Goal: Book appointment/travel/reservation

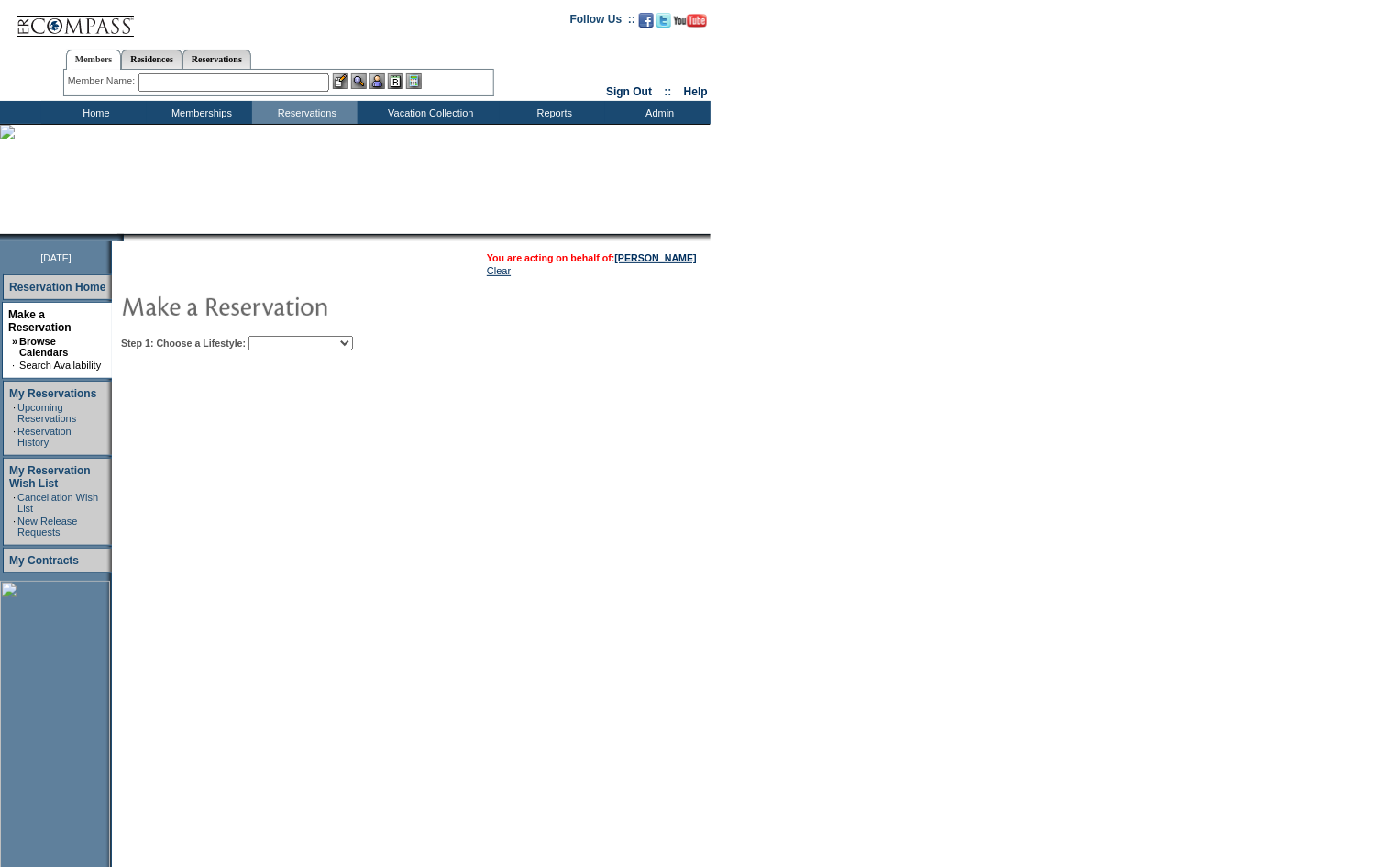
click at [309, 345] on select "Beach Leisure Metropolitan Mountain OIAL for Adventure OIAL for Couples OIAL fo…" at bounding box center [300, 343] width 105 height 15
select select "Beach"
click at [280, 335] on select "Beach Leisure Metropolitan Mountain OIAL for Adventure OIAL for Couples OIAL fo…" at bounding box center [300, 343] width 105 height 15
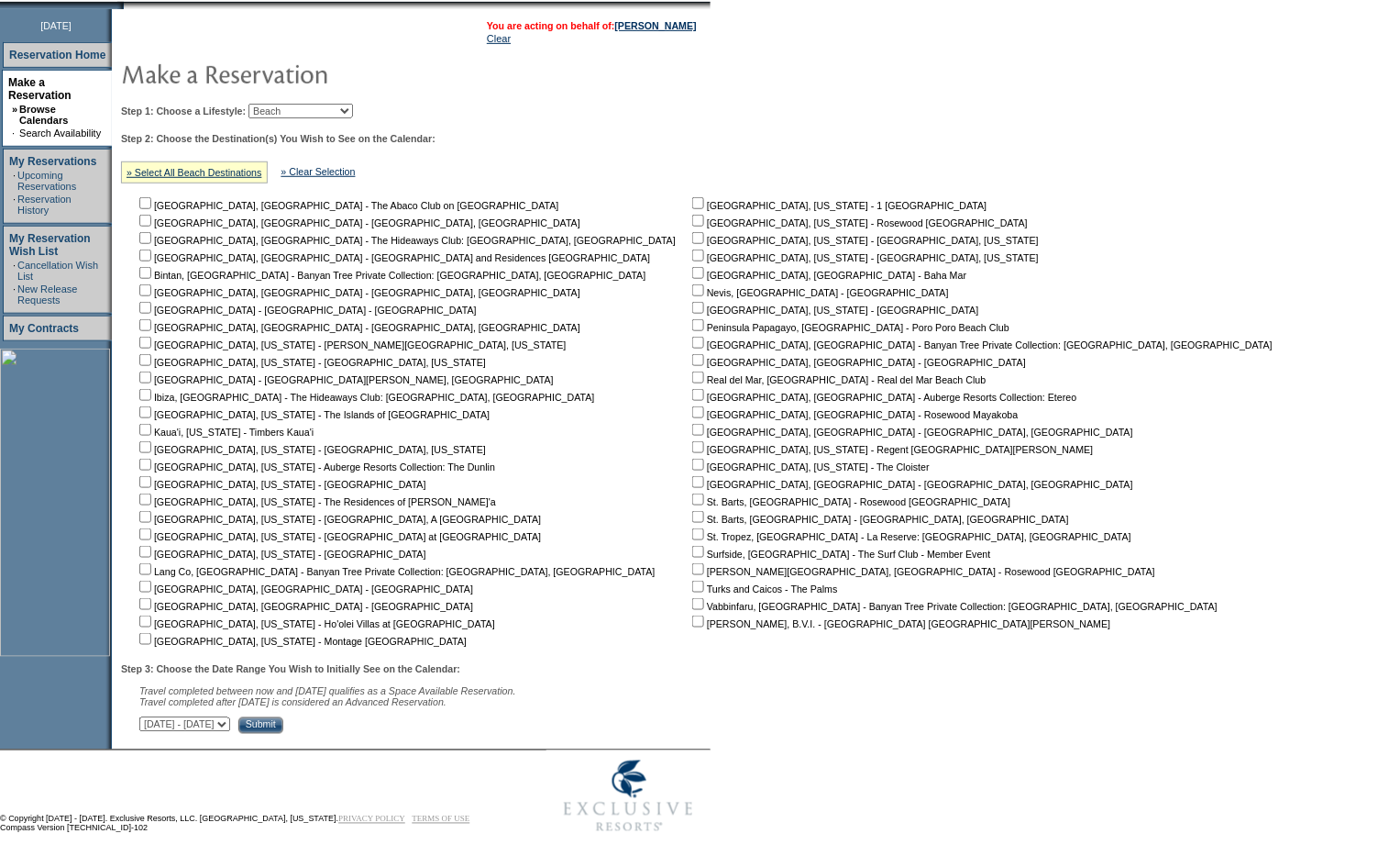
scroll to position [239, 0]
click at [147, 474] on input "checkbox" at bounding box center [145, 479] width 12 height 12
checkbox input "true"
click at [230, 716] on select "[DATE] - [DATE] [DATE] - [DATE] [DATE] - [DATE] [DATE] - [DATE] [DATE] - [DATE]…" at bounding box center [185, 723] width 91 height 15
select select "[DATE]|[DATE]"
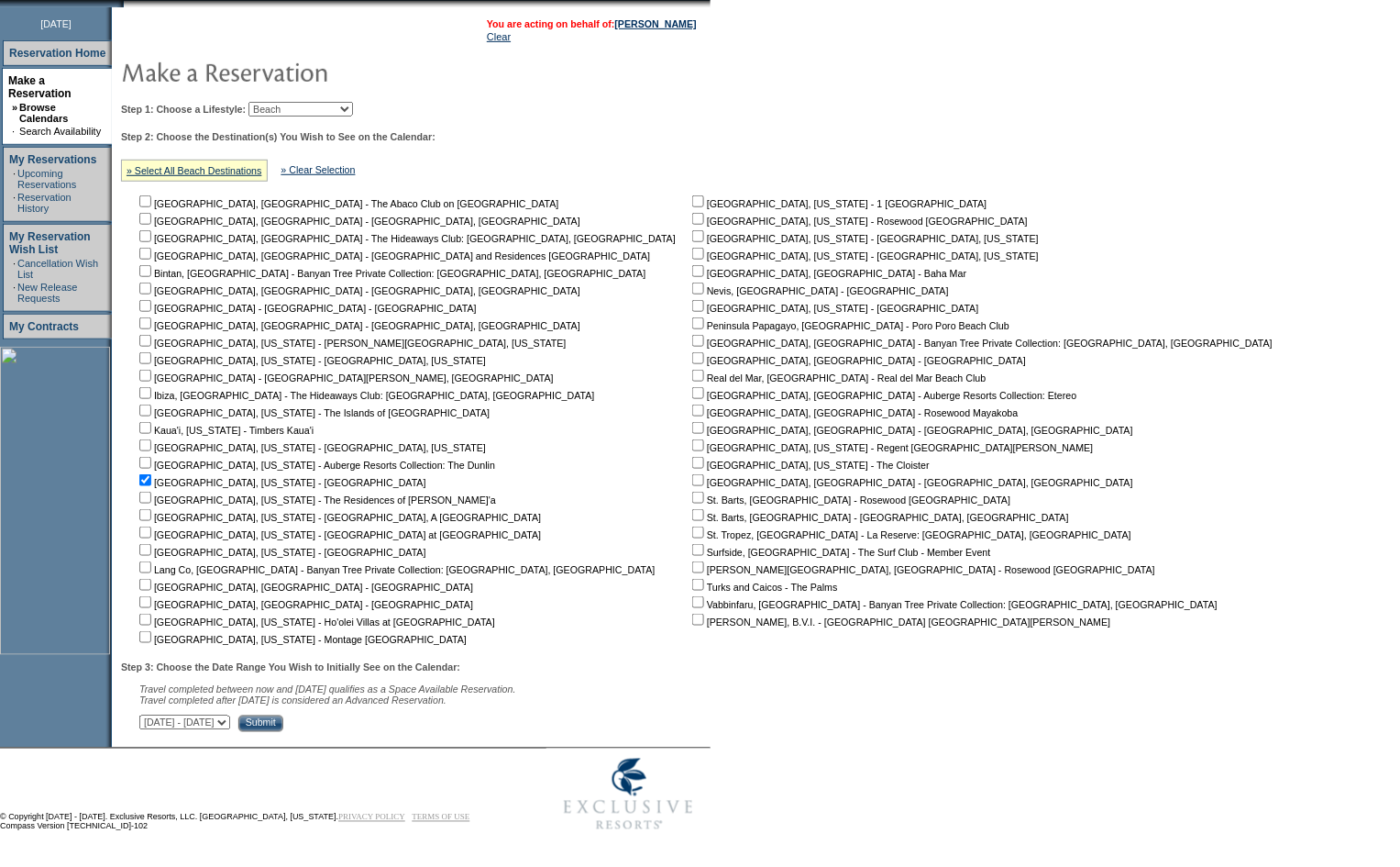
click at [149, 716] on select "[DATE] - [DATE] [DATE] - [DATE] [DATE] - [DATE] [DATE] - [DATE] [DATE] - [DATE]…" at bounding box center [185, 723] width 91 height 15
click at [283, 727] on input "Submit" at bounding box center [261, 724] width 45 height 17
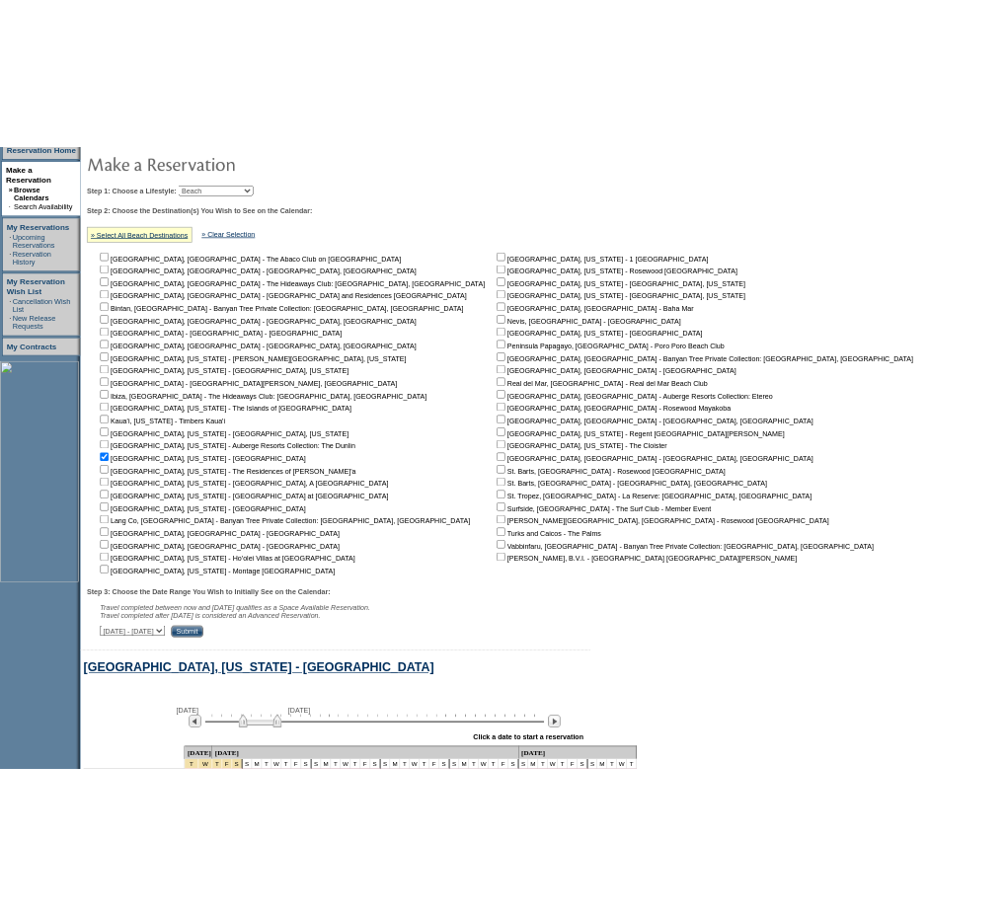
scroll to position [807, 0]
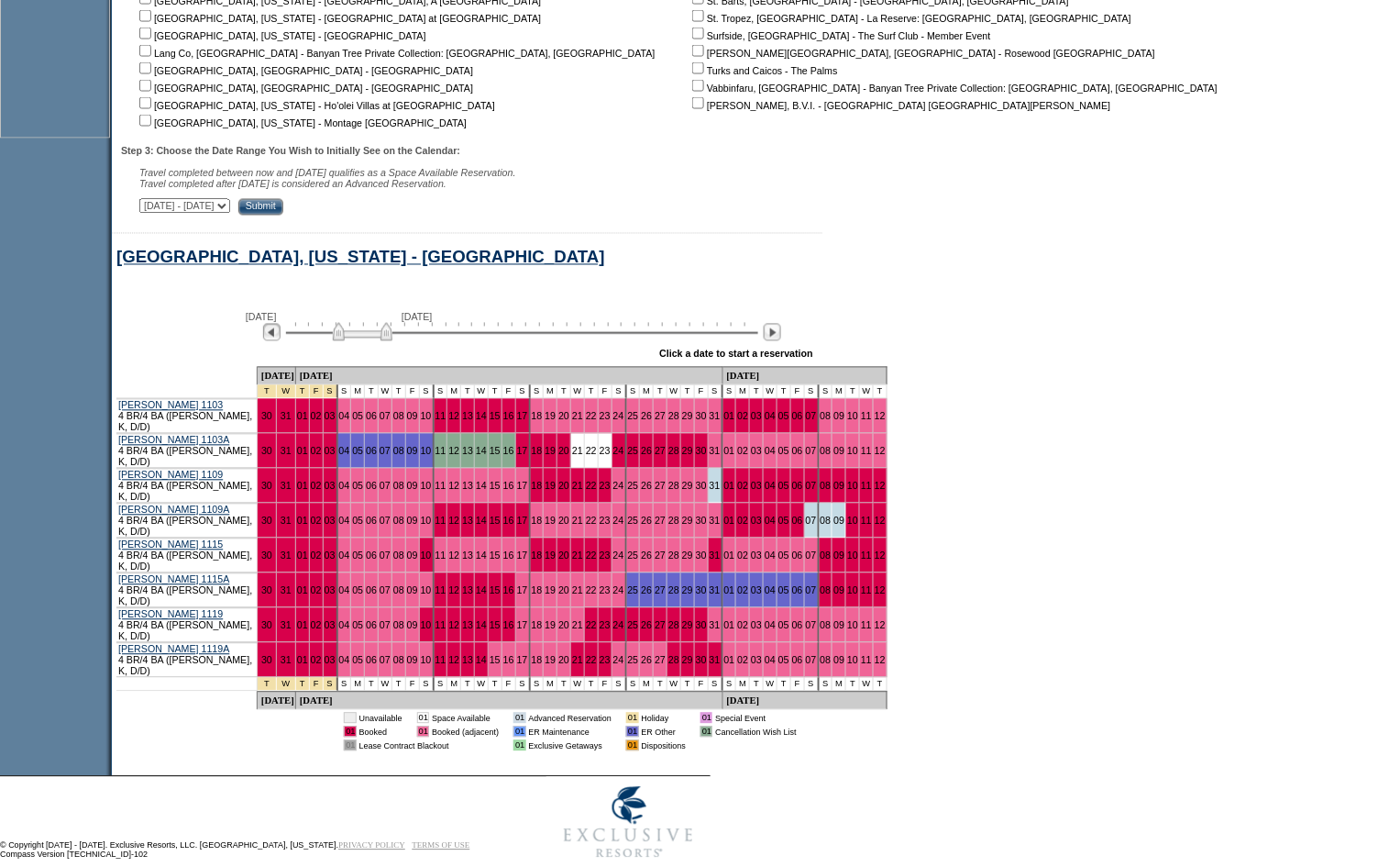
click at [281, 341] on img at bounding box center [271, 332] width 18 height 18
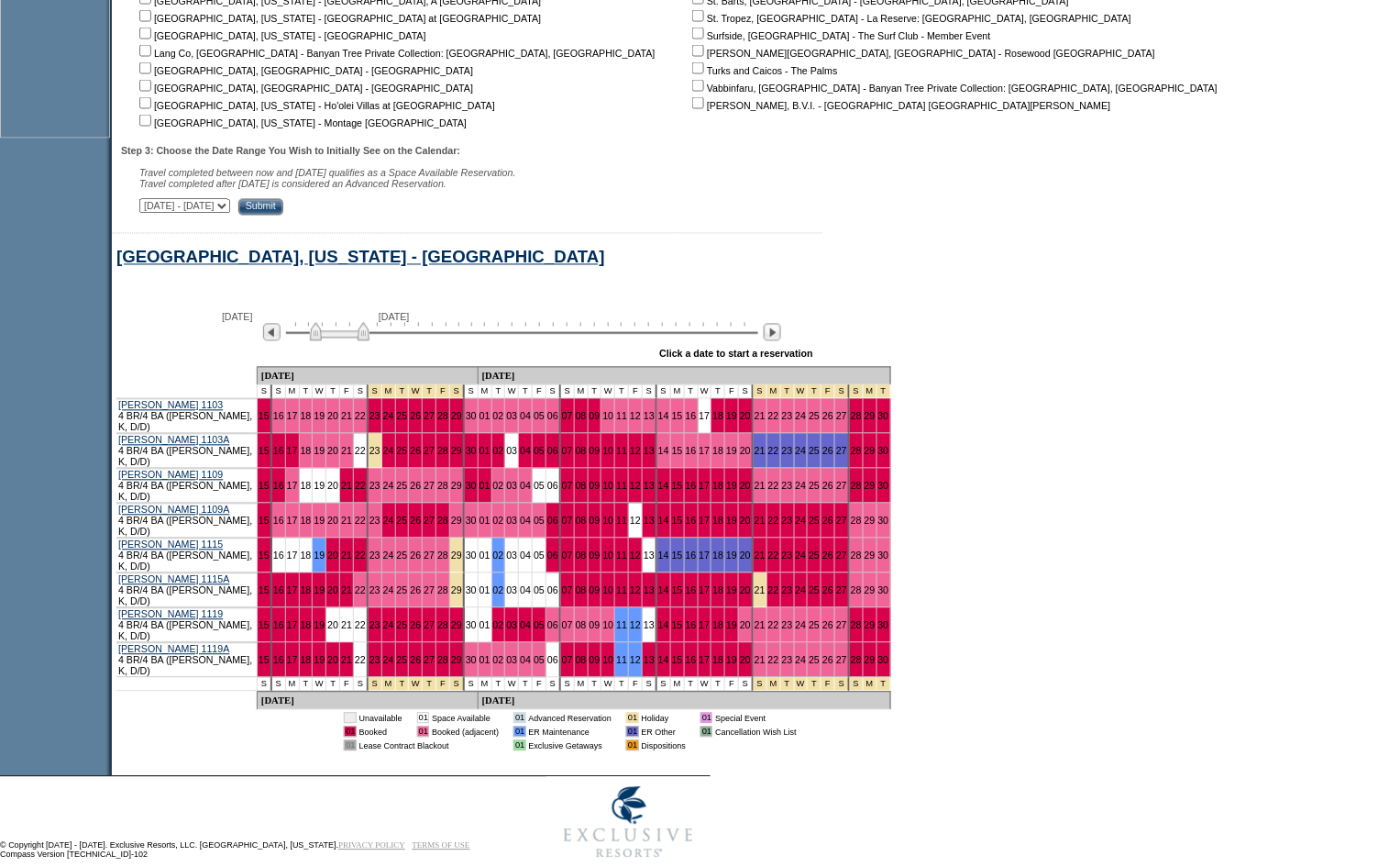
click at [661, 272] on div "[GEOGRAPHIC_DATA], [US_STATE] - [GEOGRAPHIC_DATA]" at bounding box center [700, 263] width 1178 height 32
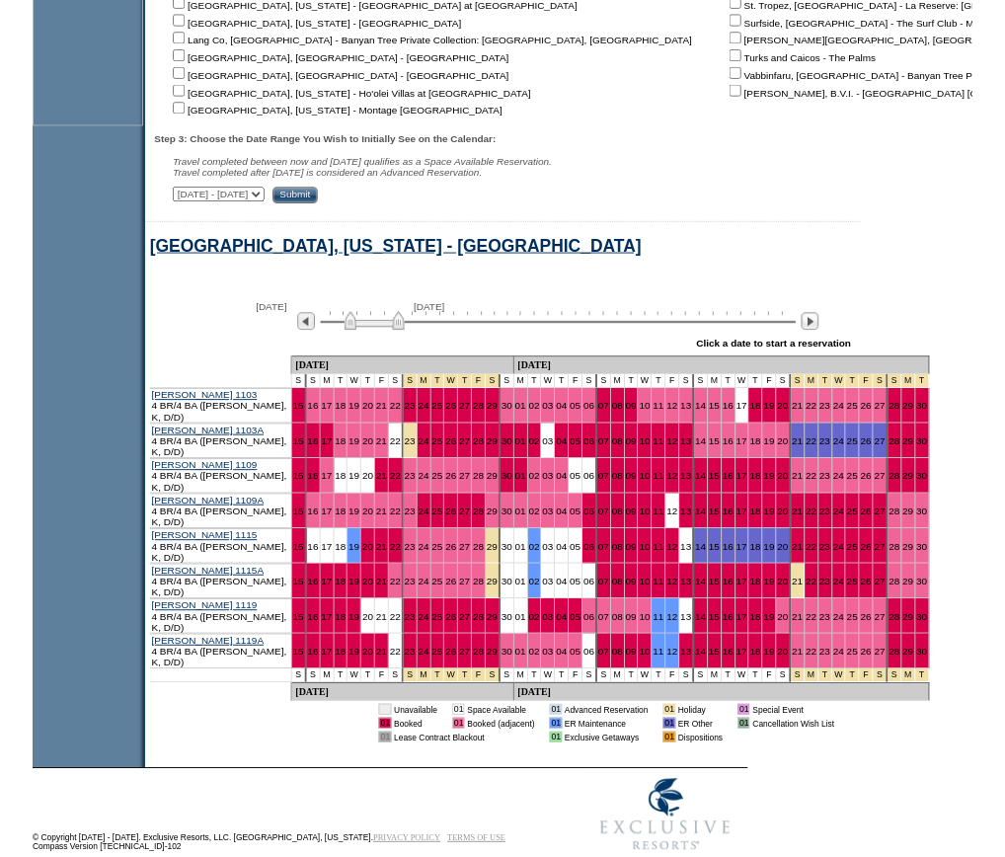
scroll to position [824, 0]
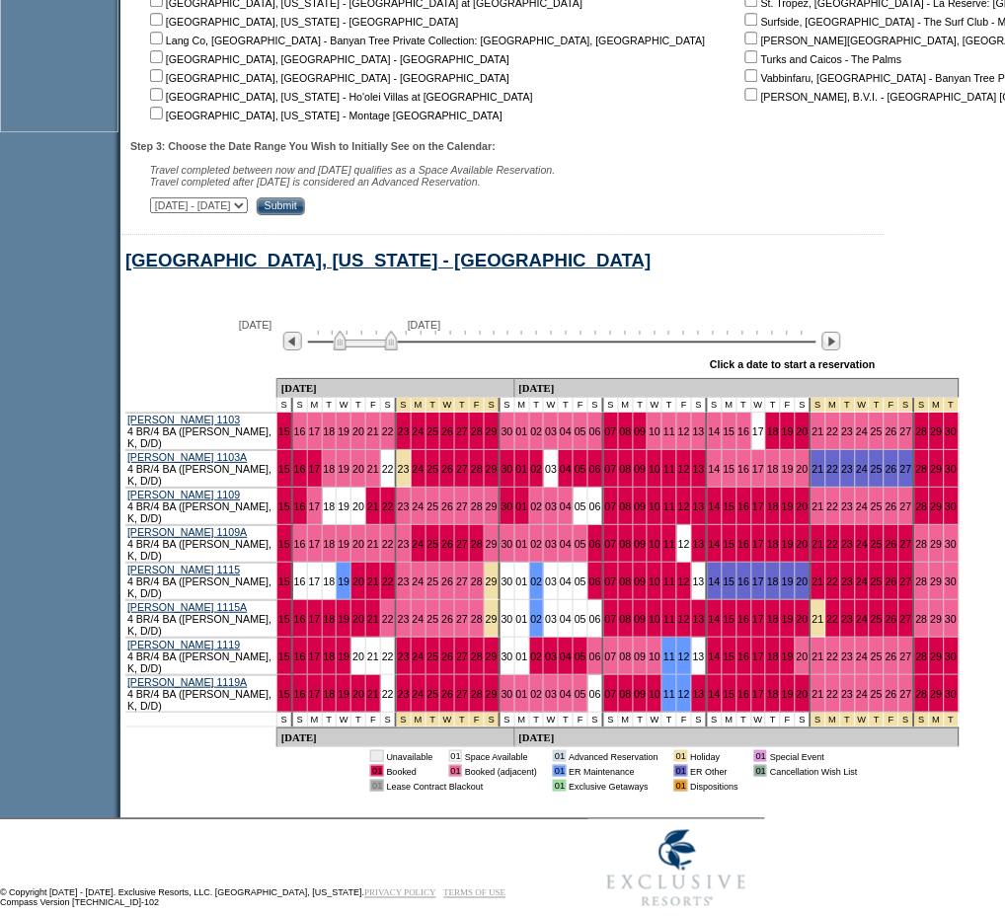
click at [682, 235] on div at bounding box center [502, 233] width 765 height 3
drag, startPoint x: 898, startPoint y: 833, endPoint x: 910, endPoint y: 575, distance: 257.9
click at [903, 807] on form "Follow Us ::" at bounding box center [502, 47] width 1005 height 1742
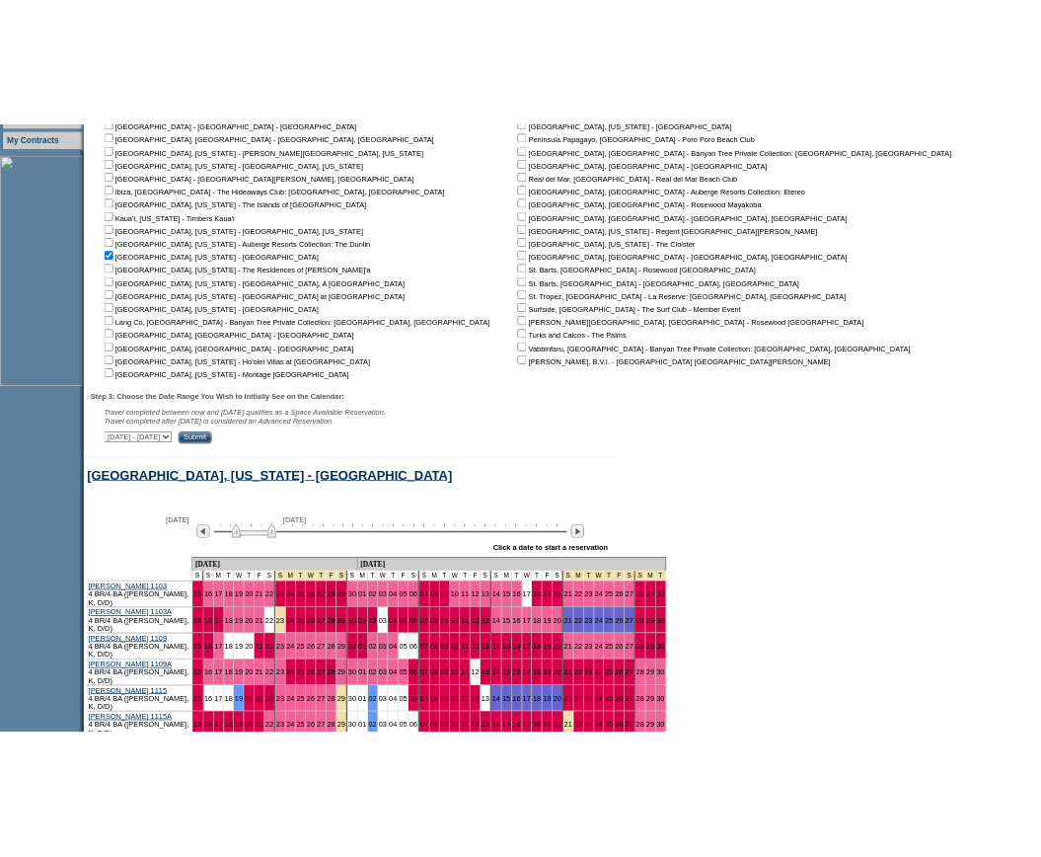
scroll to position [867, 0]
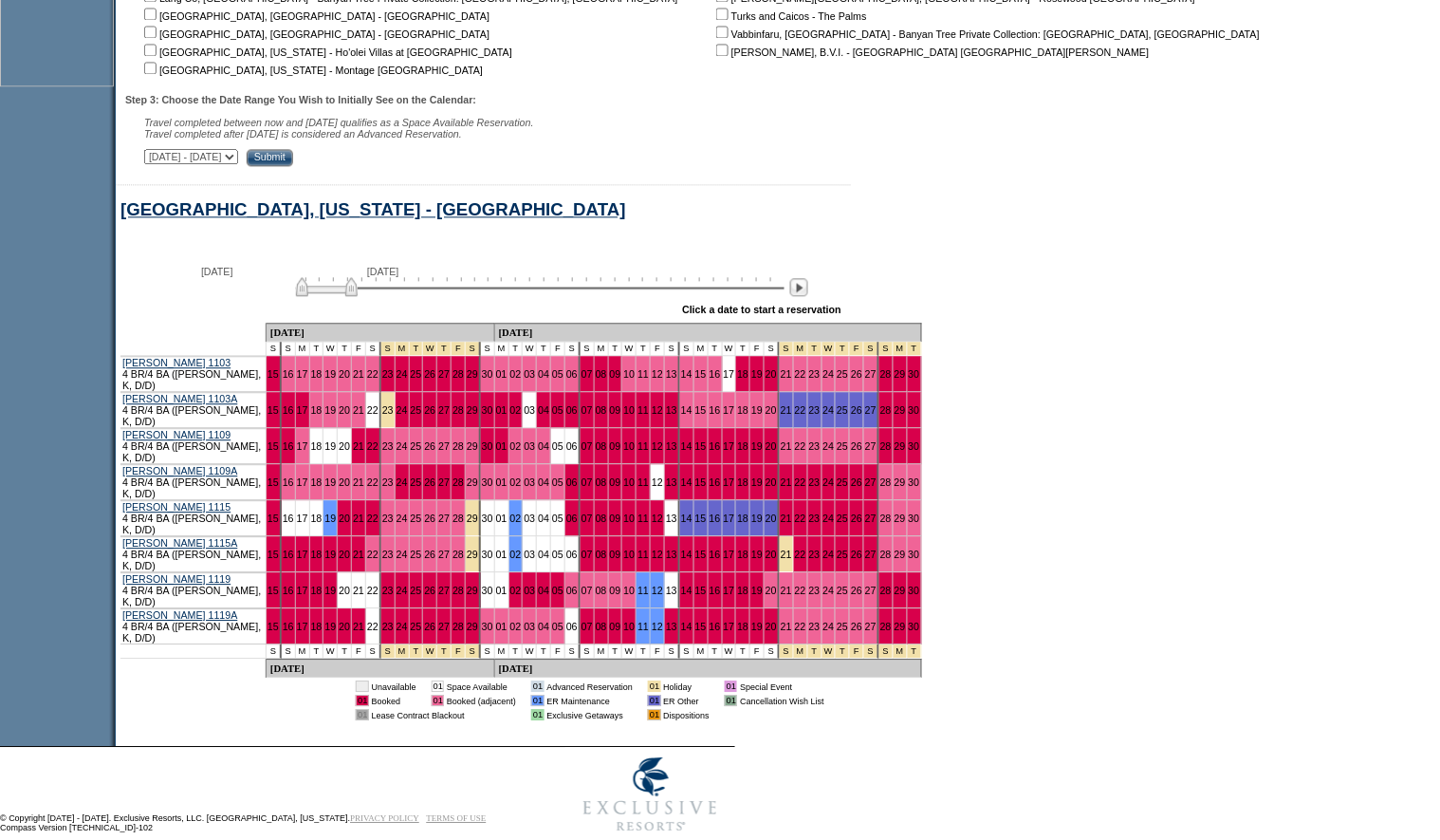
drag, startPoint x: 376, startPoint y: 301, endPoint x: 323, endPoint y: 310, distance: 53.8
click at [324, 309] on div "September 30, 2025 November 14, 2025 » Apply these dates to all the calendars o…" at bounding box center [725, 288] width 1219 height 68
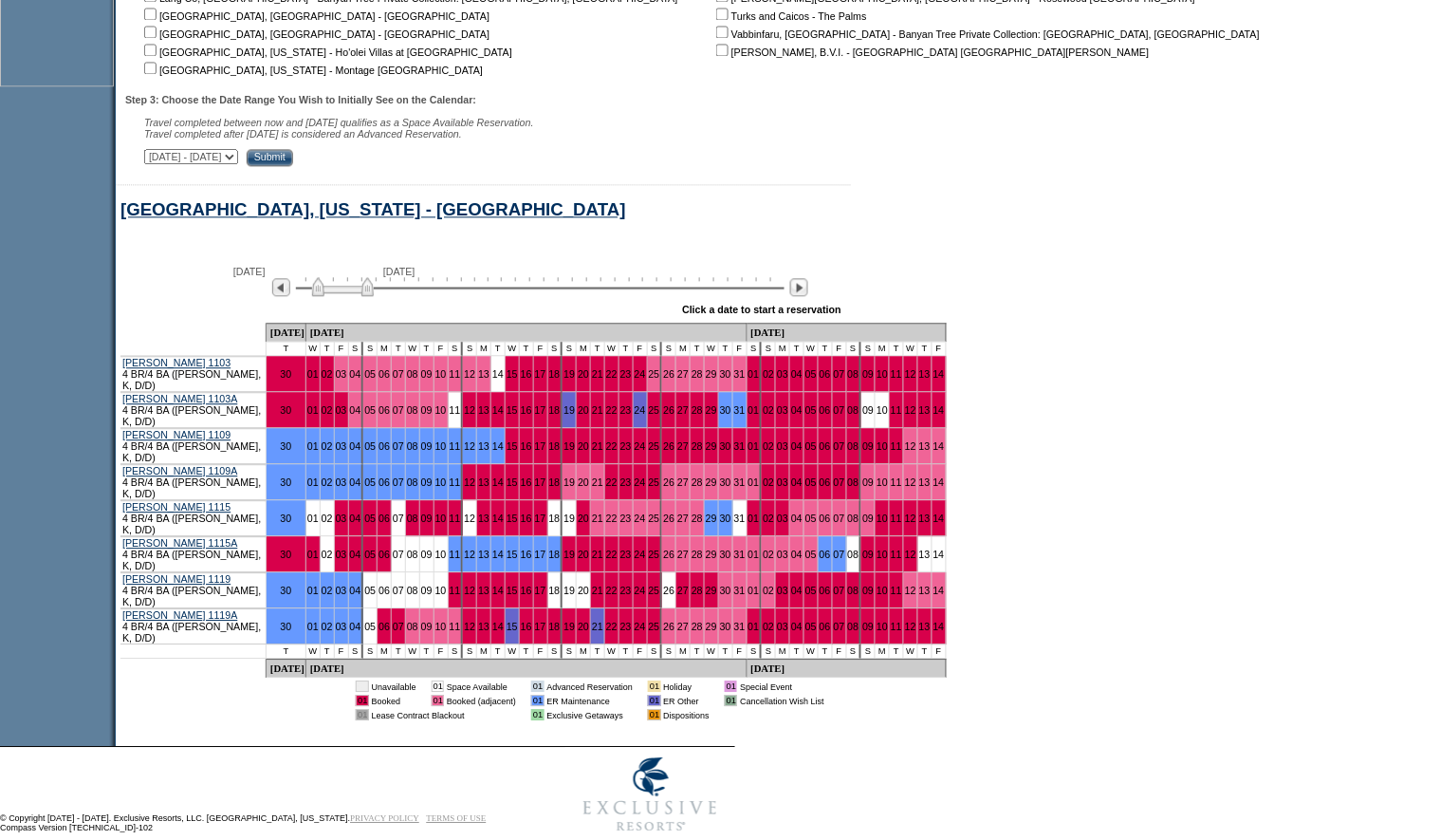
drag, startPoint x: 361, startPoint y: 300, endPoint x: 380, endPoint y: 304, distance: 19.4
click at [374, 296] on img at bounding box center [343, 286] width 62 height 19
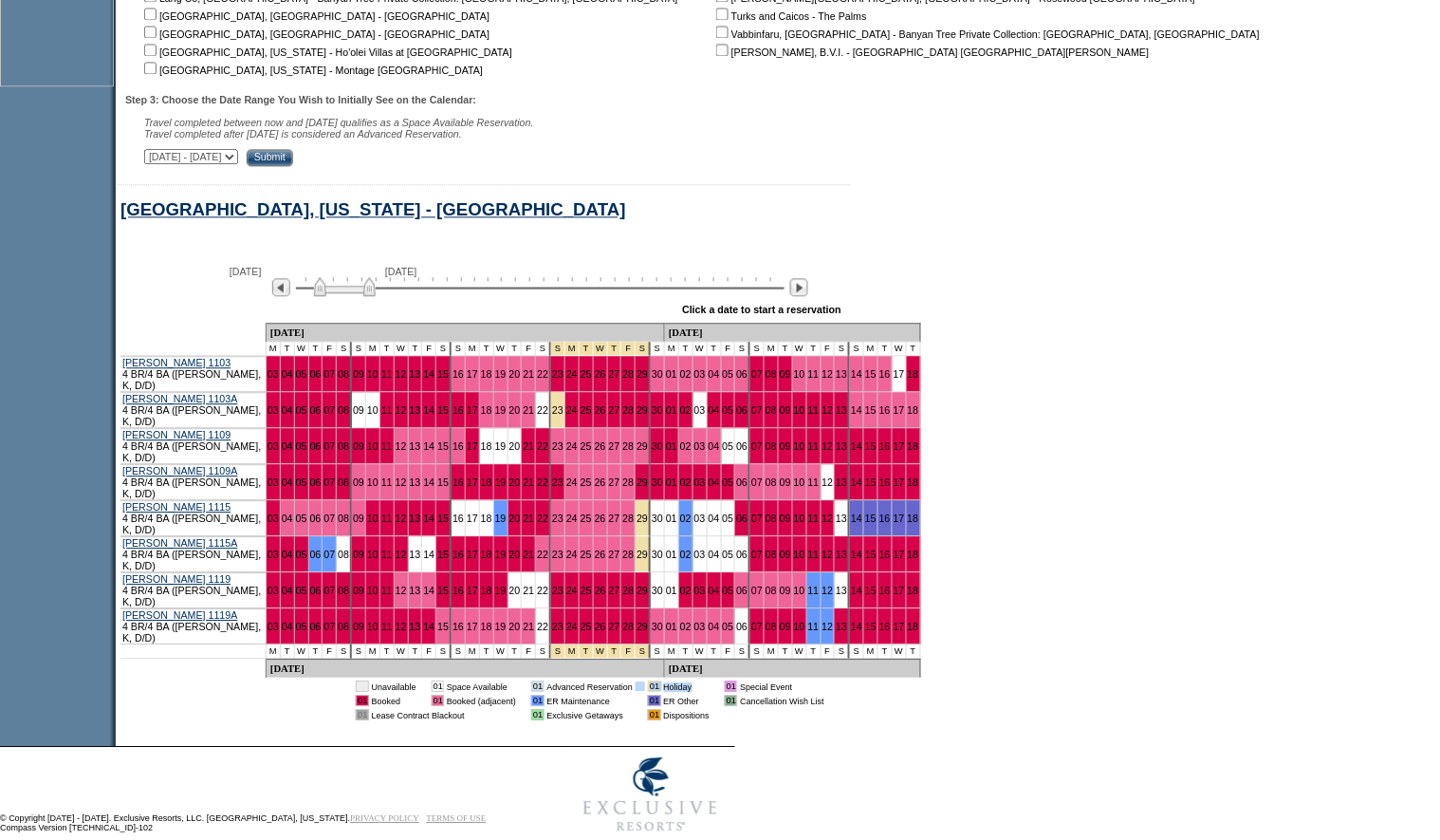
drag, startPoint x: 696, startPoint y: 652, endPoint x: 648, endPoint y: 655, distance: 48.1
click at [648, 680] on tr "01 Unavailable 01 Space Available 01 Advanced Reservation 01 Holiday 01 Special…" at bounding box center [590, 686] width 469 height 12
click at [1244, 664] on form "Follow Us ::" at bounding box center [720, 4] width 1440 height 1674
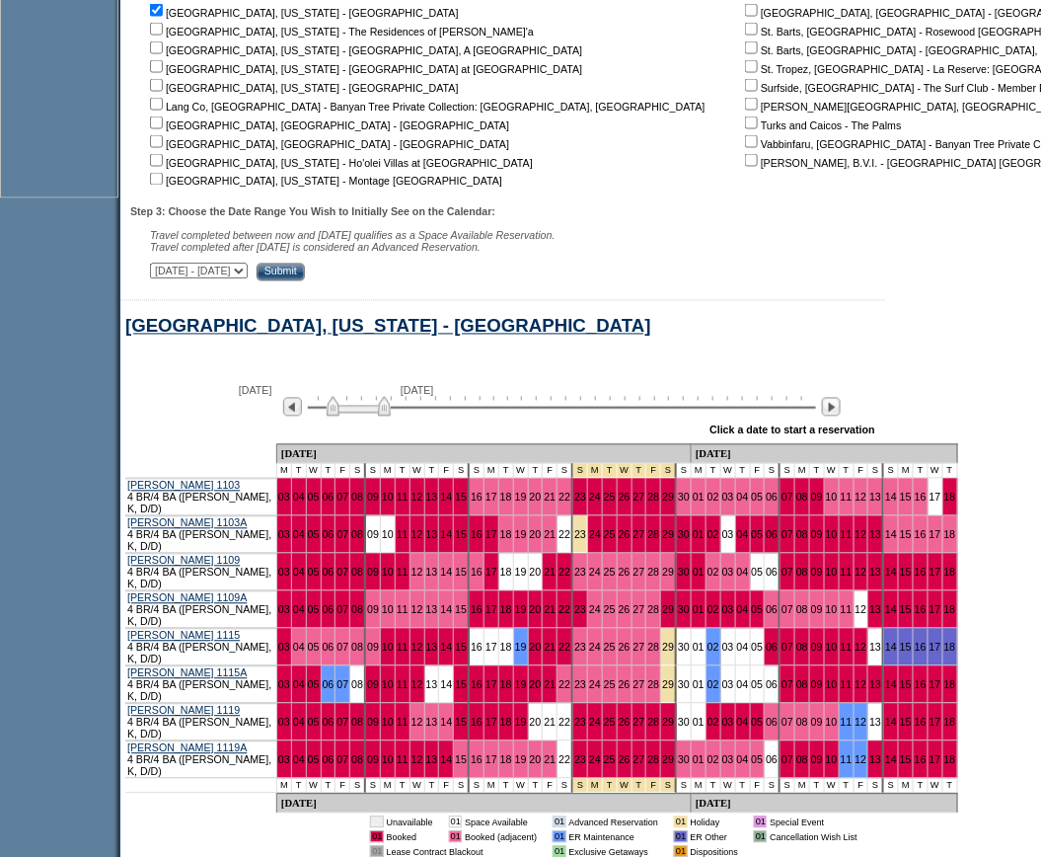
scroll to position [757, 0]
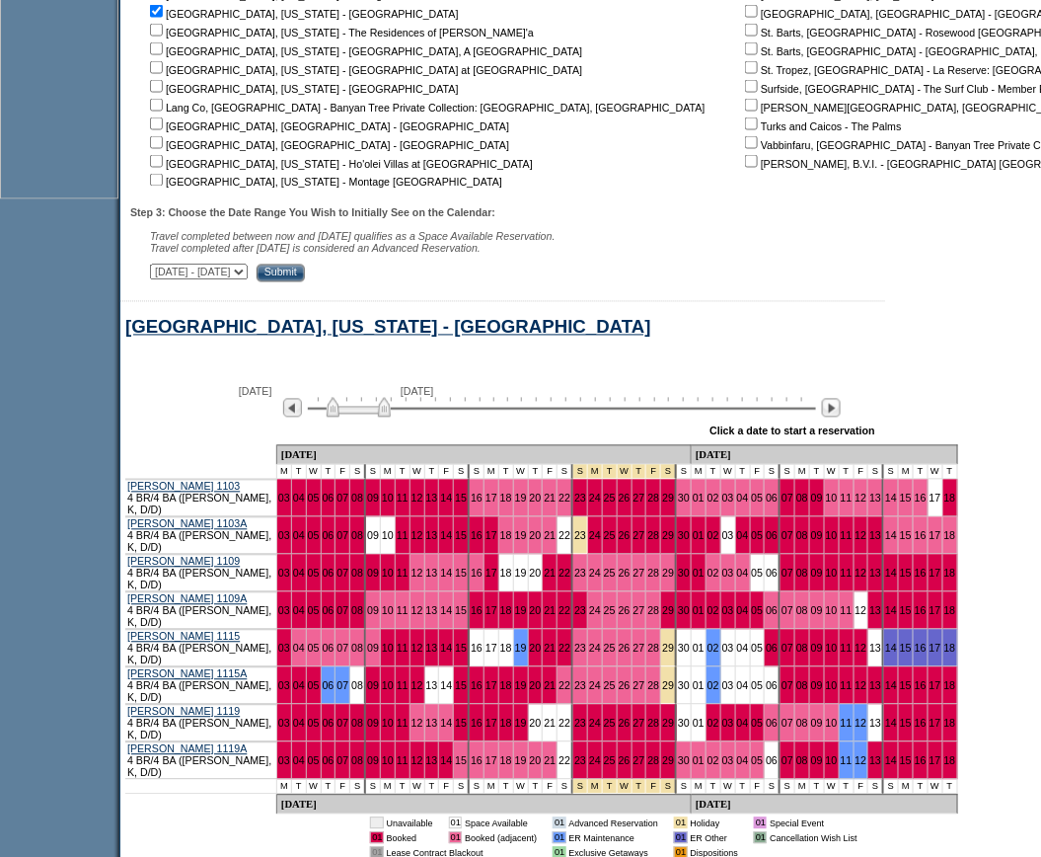
click at [940, 646] on div "Kohala Coast, Hawaii - Pauoa Beach Club Processing November 3, 2025 December 18…" at bounding box center [754, 592] width 1268 height 586
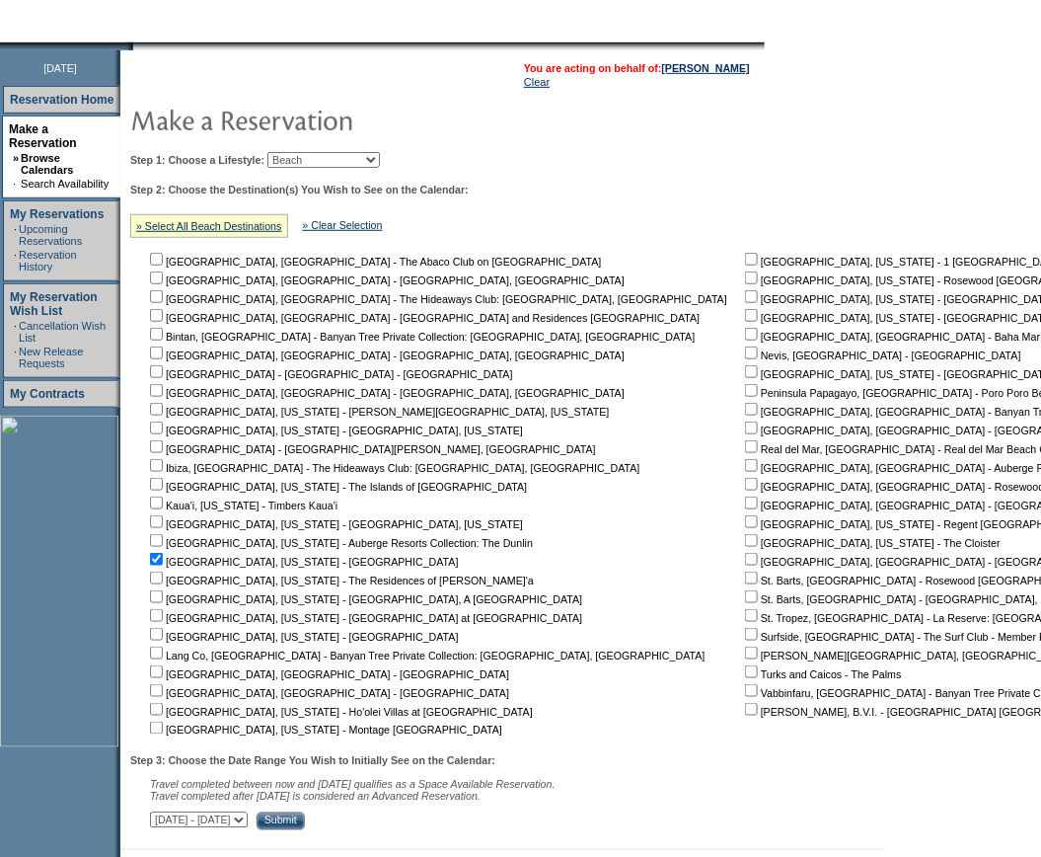
scroll to position [0, 0]
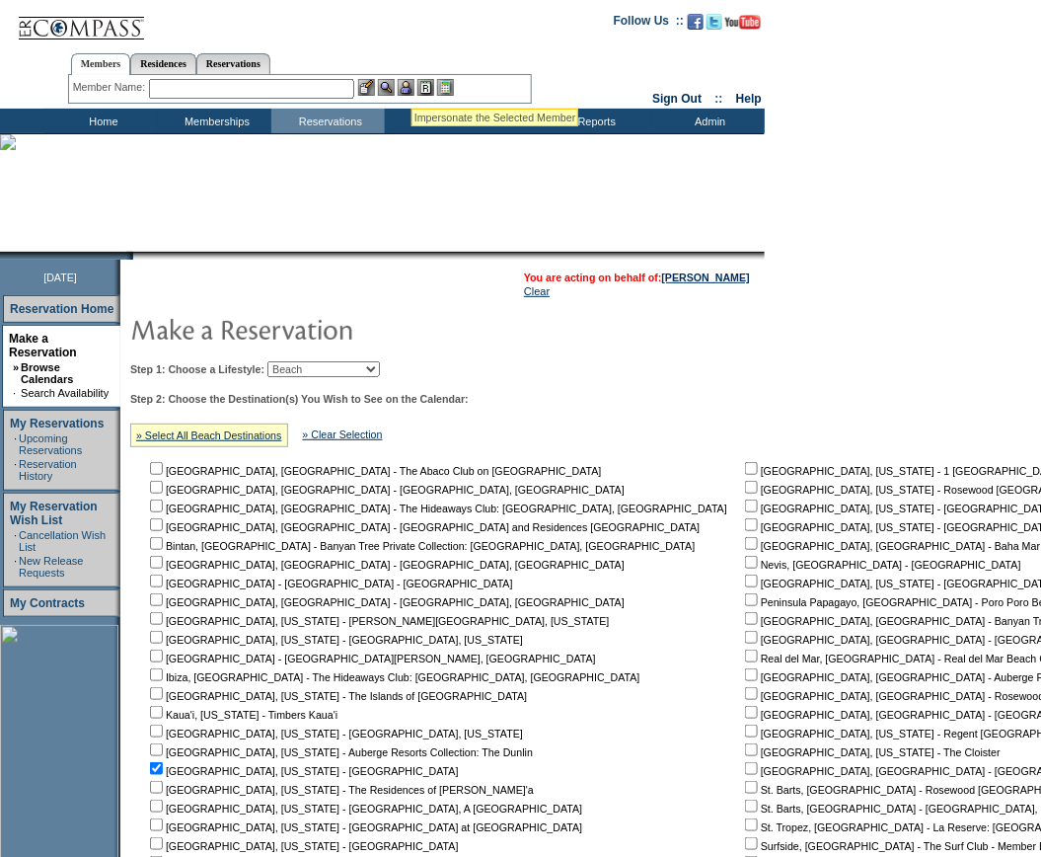
click at [413, 85] on img at bounding box center [406, 87] width 17 height 17
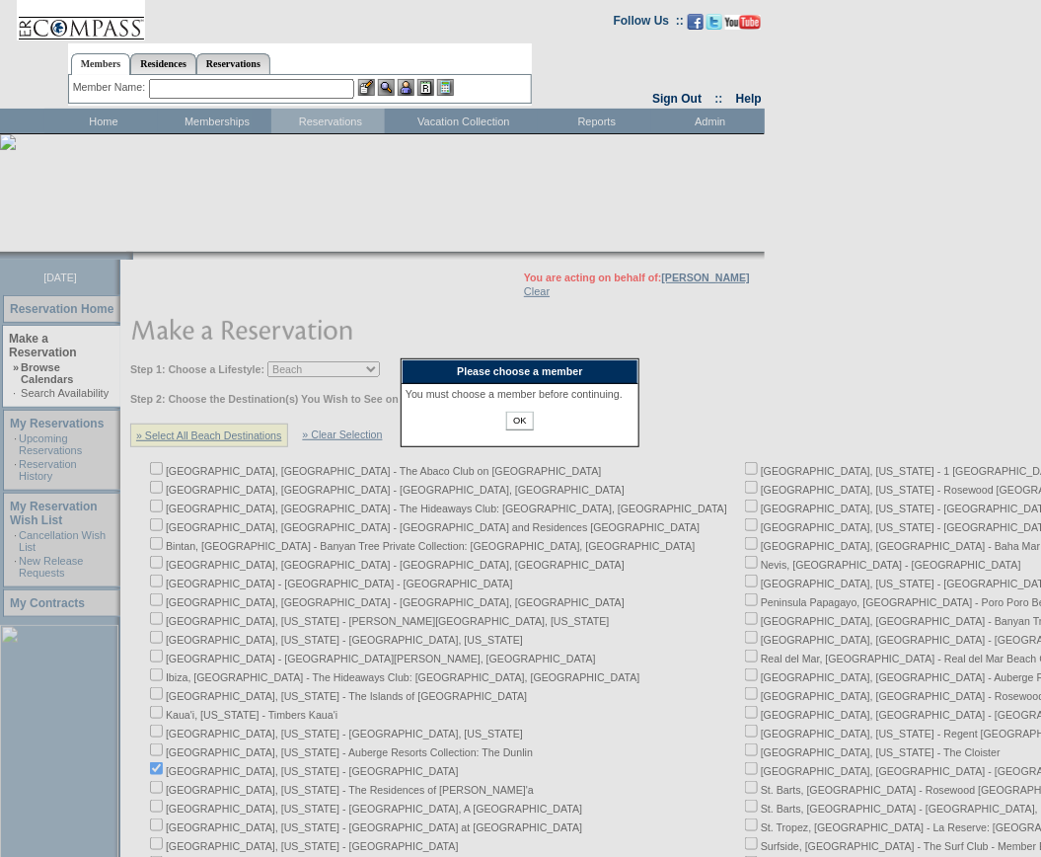
click at [518, 430] on input "OK" at bounding box center [519, 421] width 27 height 19
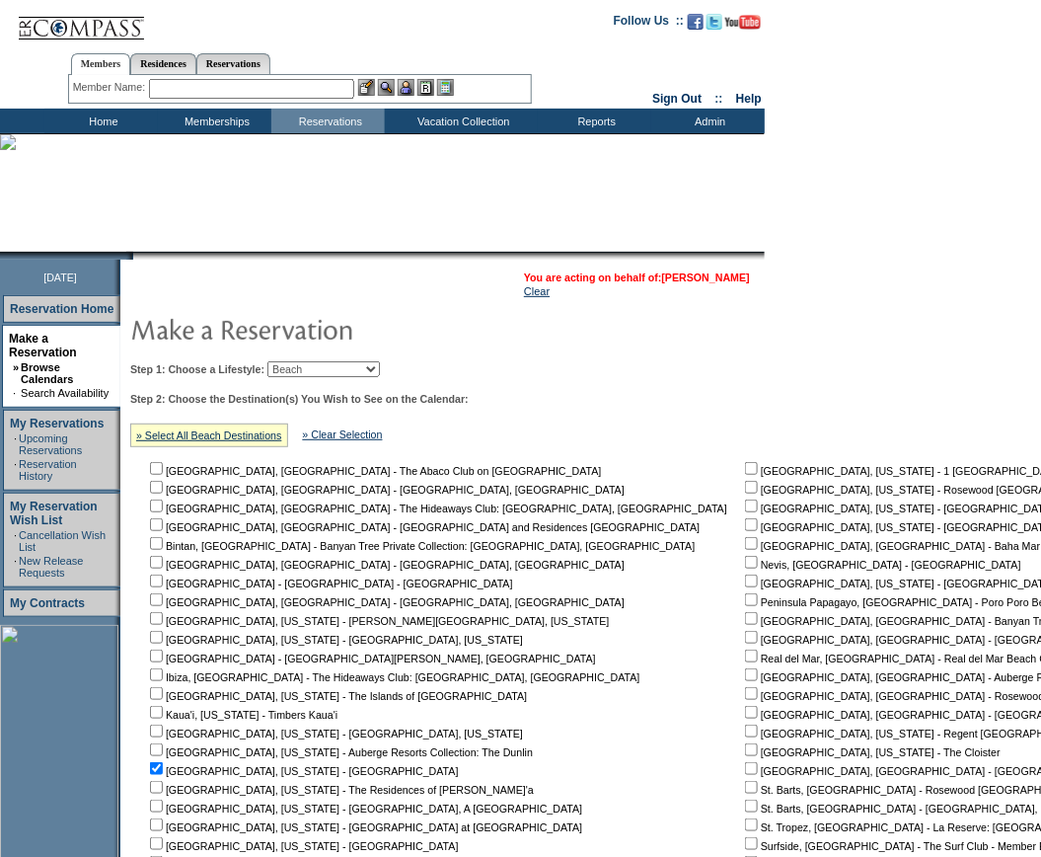
click at [717, 271] on link "[PERSON_NAME]" at bounding box center [706, 277] width 88 height 12
